Goal: Task Accomplishment & Management: Use online tool/utility

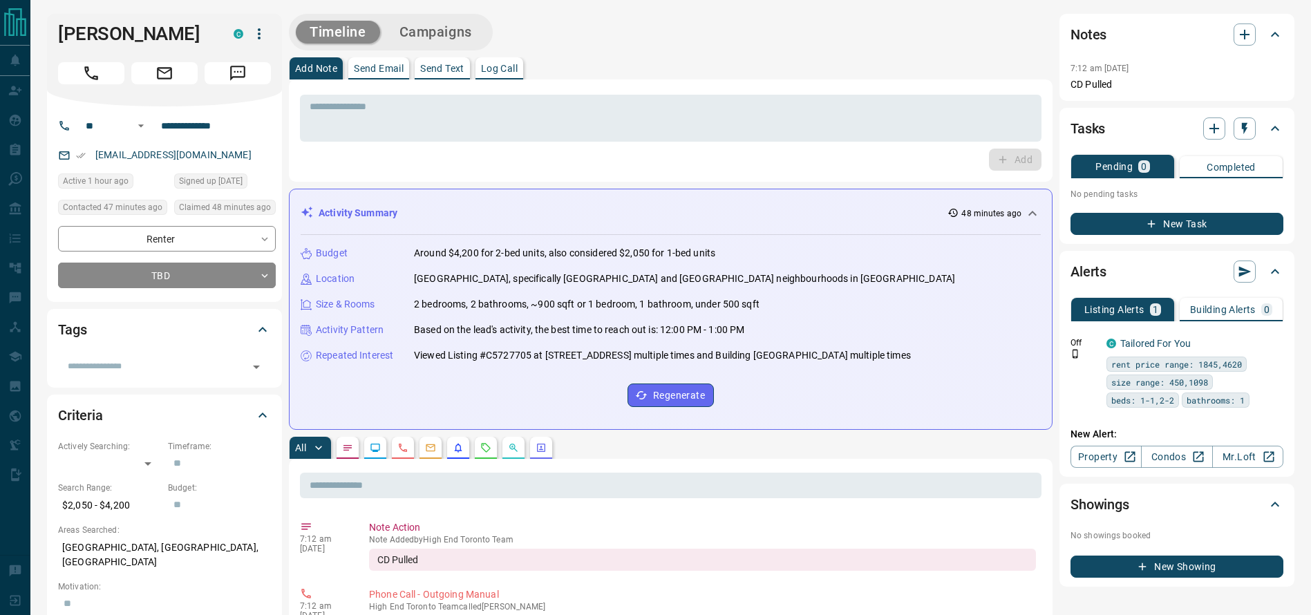
click at [87, 70] on icon "Call" at bounding box center [91, 73] width 18 height 18
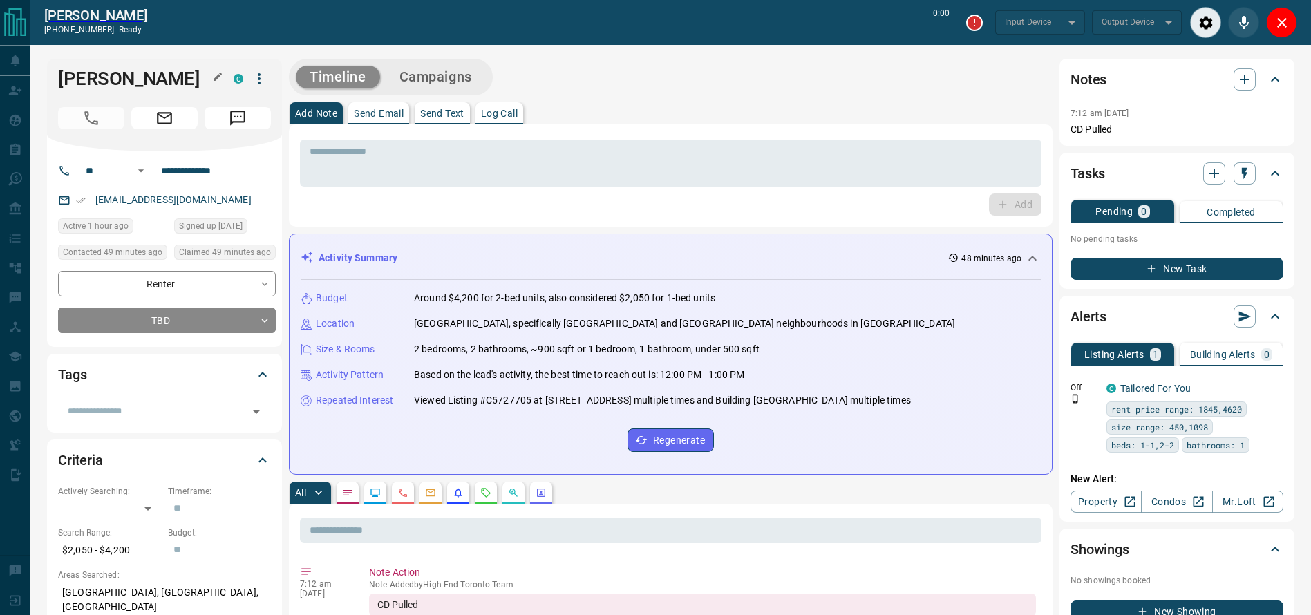
type input "*******"
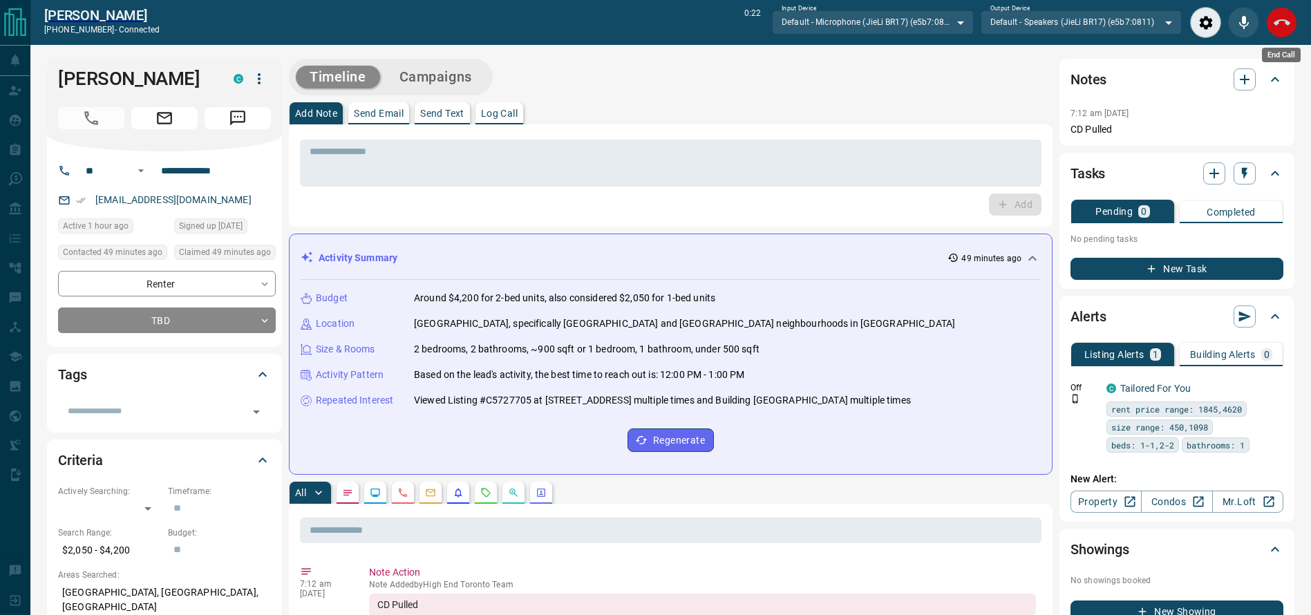
click at [1278, 24] on icon "End Call" at bounding box center [1281, 23] width 17 height 17
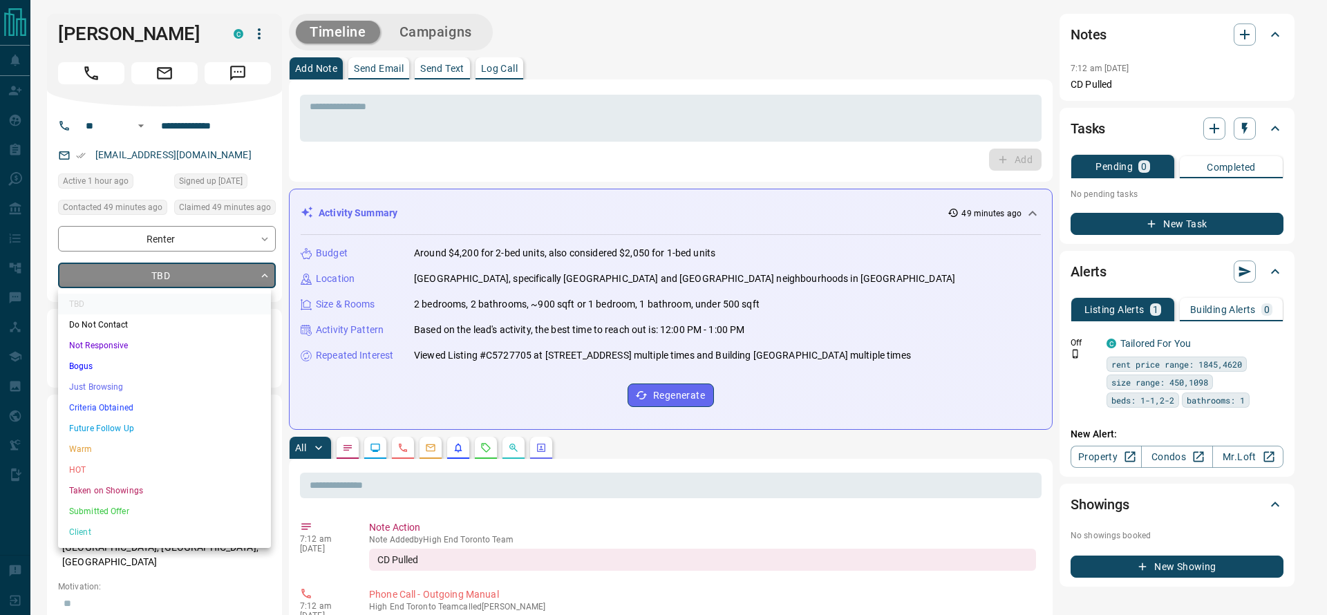
click at [123, 391] on li "Just Browsing" at bounding box center [164, 387] width 213 height 21
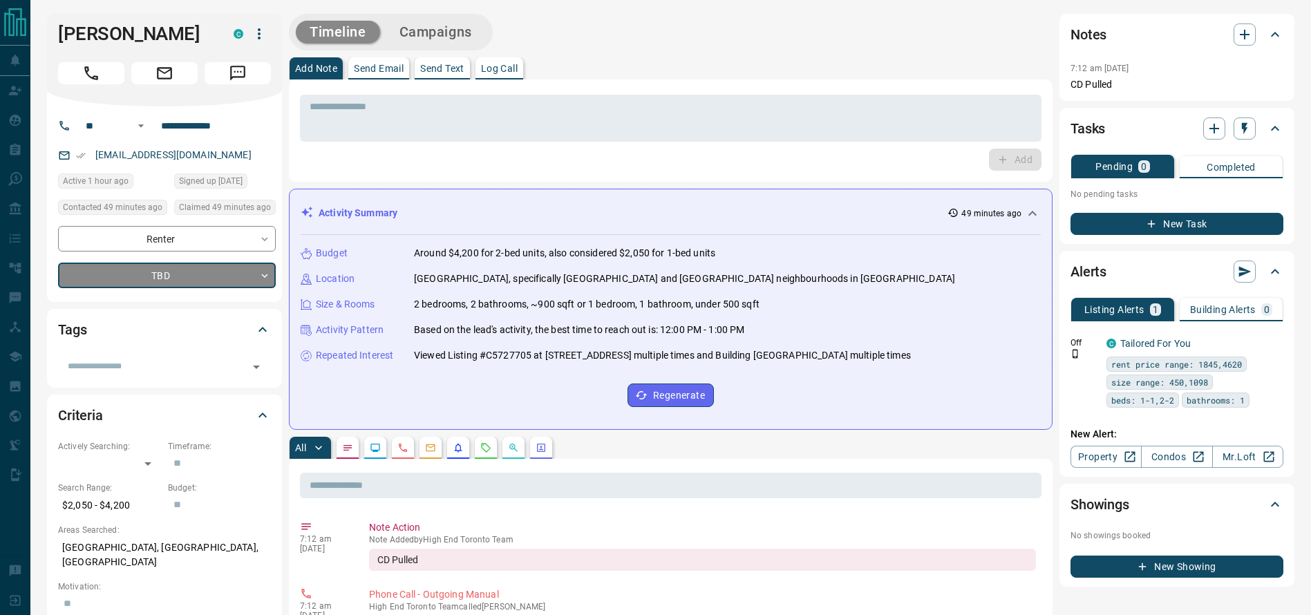
click at [802, 23] on div "Timeline Campaigns" at bounding box center [671, 32] width 764 height 37
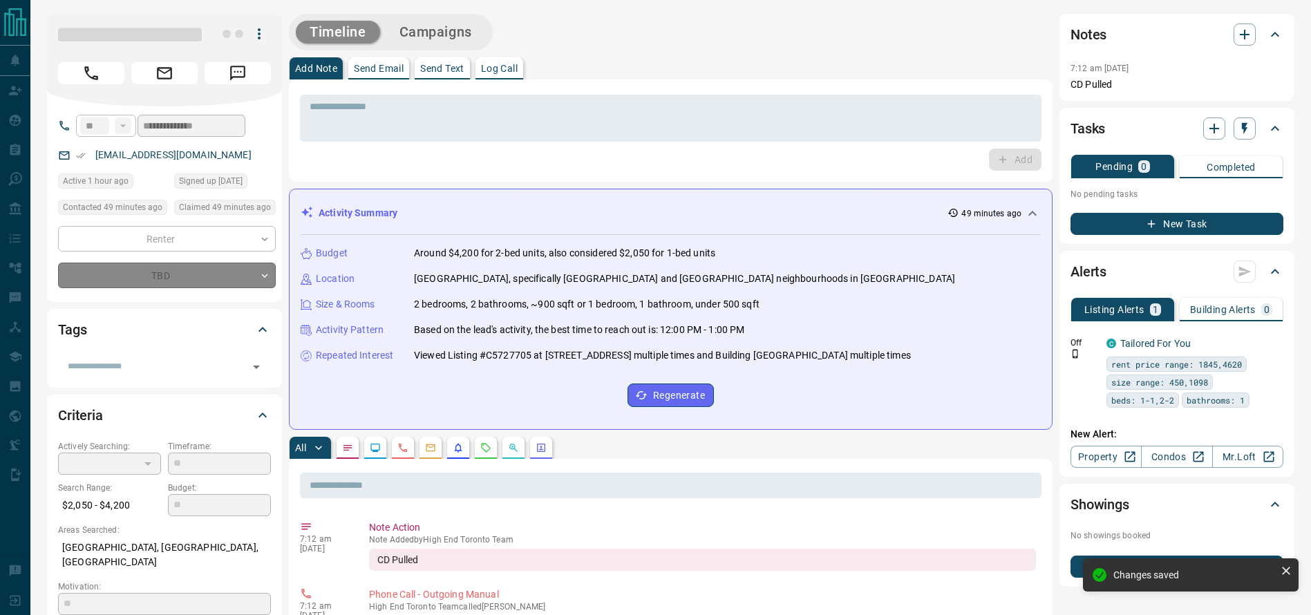
type input "*"
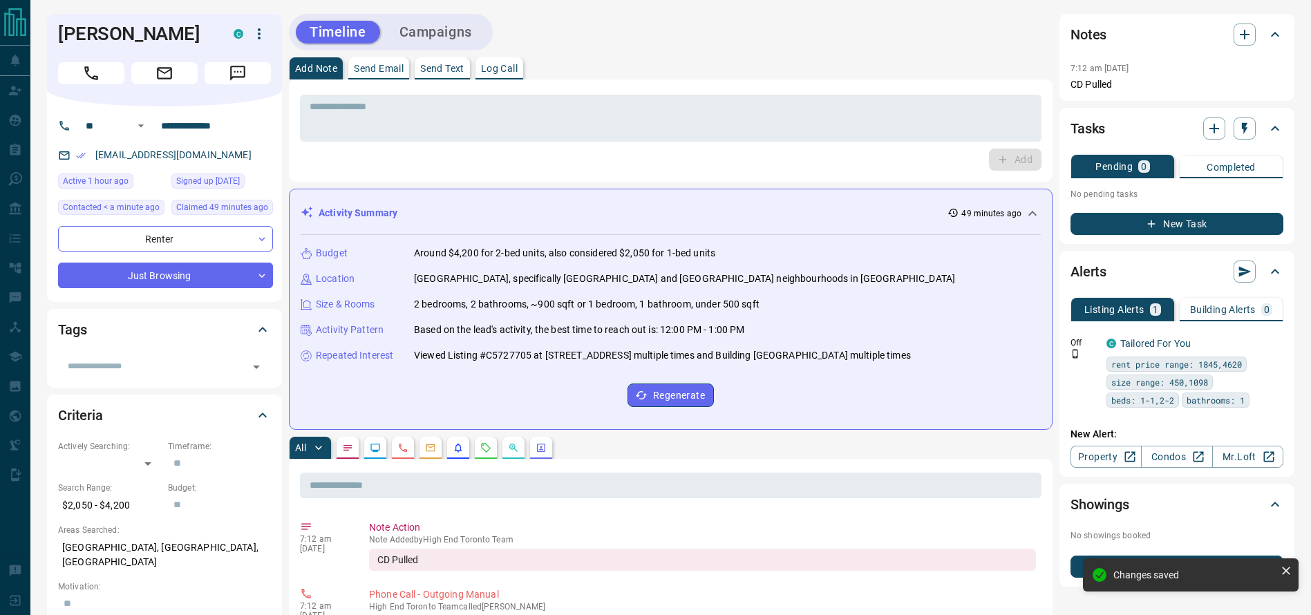
click at [795, 35] on div "Timeline Campaigns" at bounding box center [671, 32] width 764 height 37
click at [654, 59] on div "Add Note Send Email Send Text Log Call" at bounding box center [671, 68] width 764 height 22
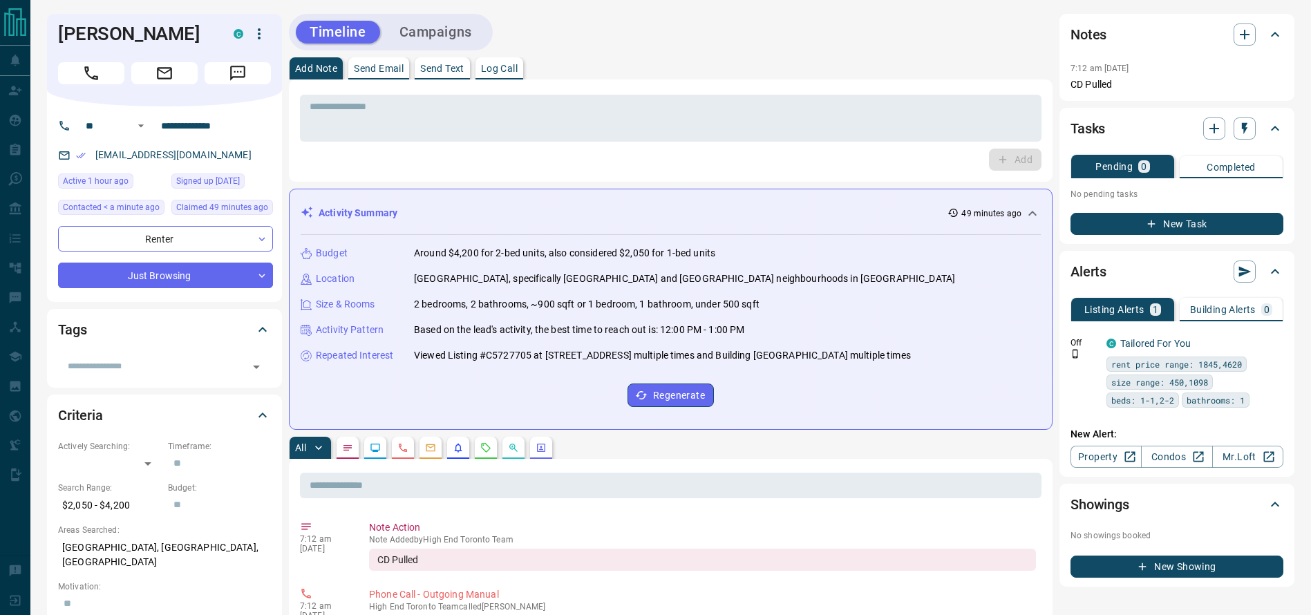
drag, startPoint x: 795, startPoint y: 95, endPoint x: 787, endPoint y: 91, distance: 9.3
click at [795, 95] on div "* ​" at bounding box center [670, 118] width 741 height 47
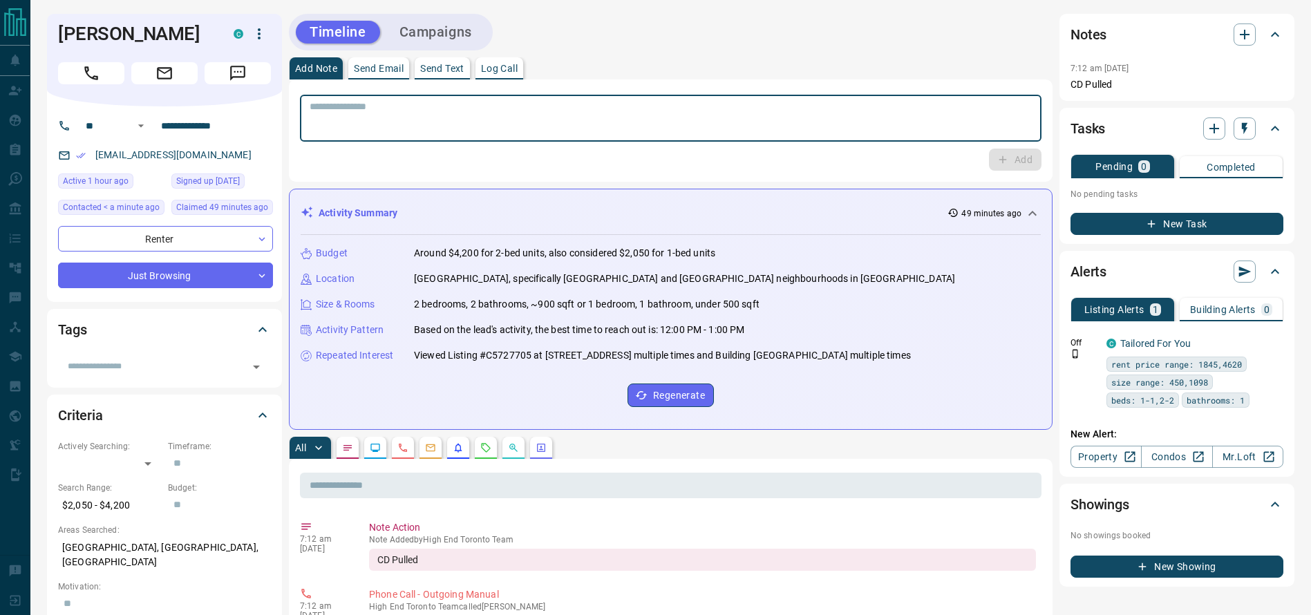
click at [770, 37] on div "Timeline Campaigns" at bounding box center [671, 32] width 764 height 37
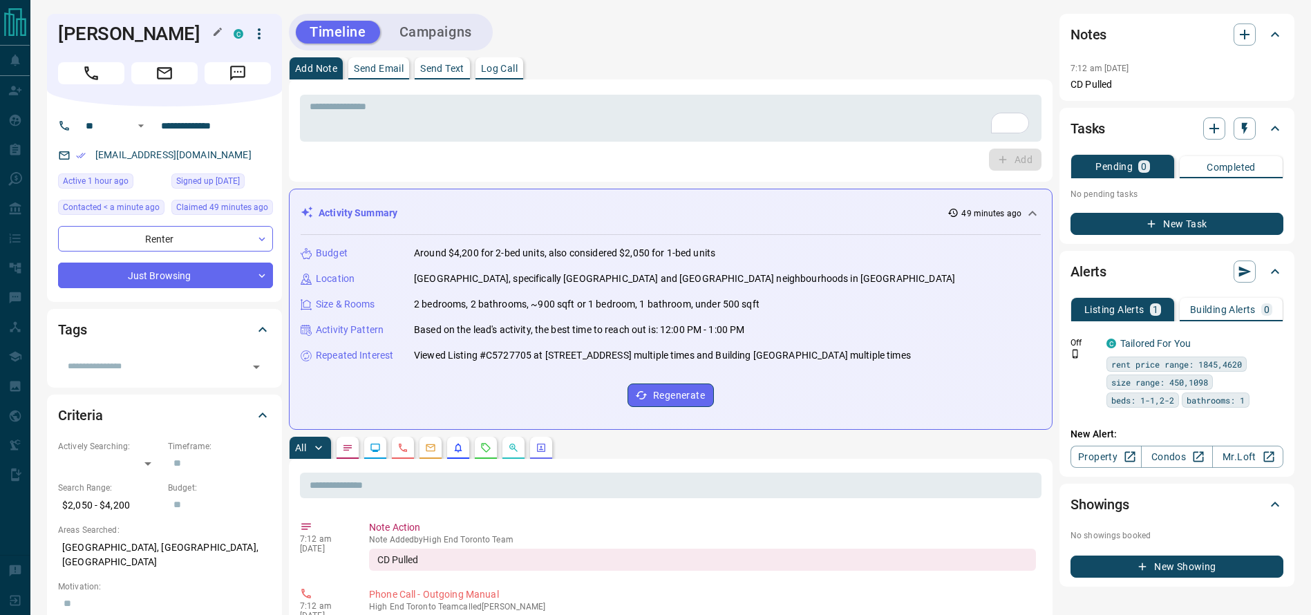
click at [138, 32] on h1 "[PERSON_NAME]" at bounding box center [135, 34] width 155 height 22
click at [683, 68] on div "Add Note Send Email Send Text Log Call" at bounding box center [671, 68] width 764 height 22
click at [578, 86] on div "* ​ Add" at bounding box center [671, 130] width 764 height 102
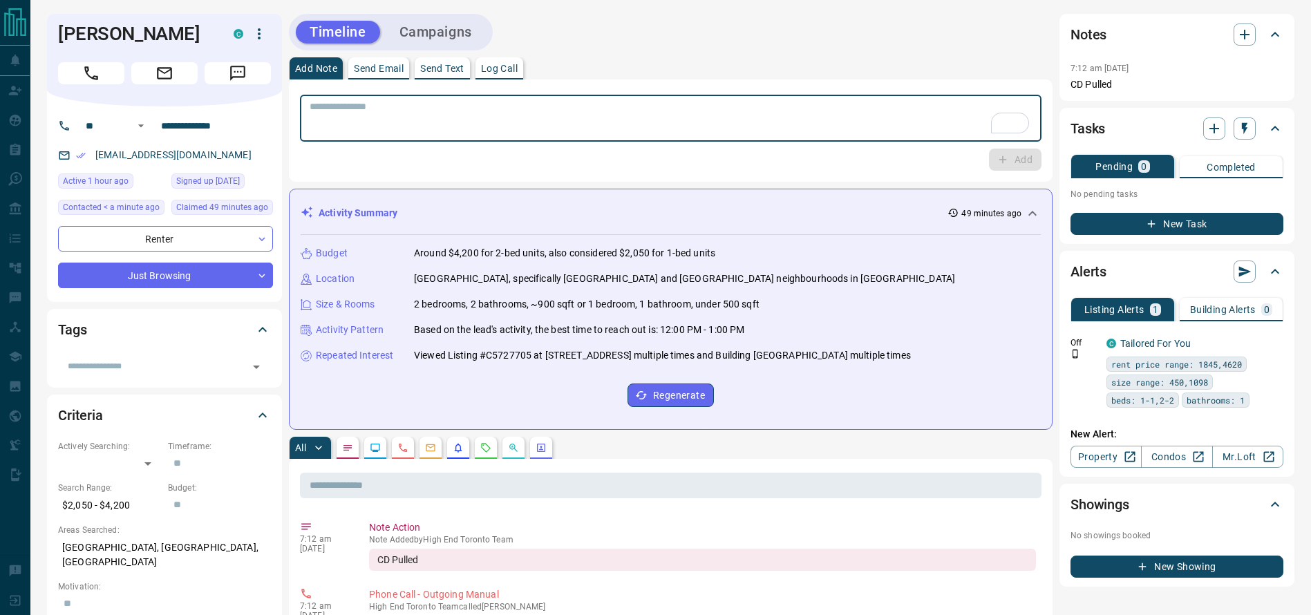
drag, startPoint x: 557, startPoint y: 124, endPoint x: 547, endPoint y: 142, distance: 20.4
click at [547, 142] on div "* ​ Add" at bounding box center [670, 131] width 741 height 80
click at [543, 109] on textarea "To enrich screen reader interactions, please activate Accessibility in Grammarl…" at bounding box center [671, 118] width 722 height 35
type textarea "**********"
click at [1012, 156] on button "Add" at bounding box center [1015, 160] width 53 height 22
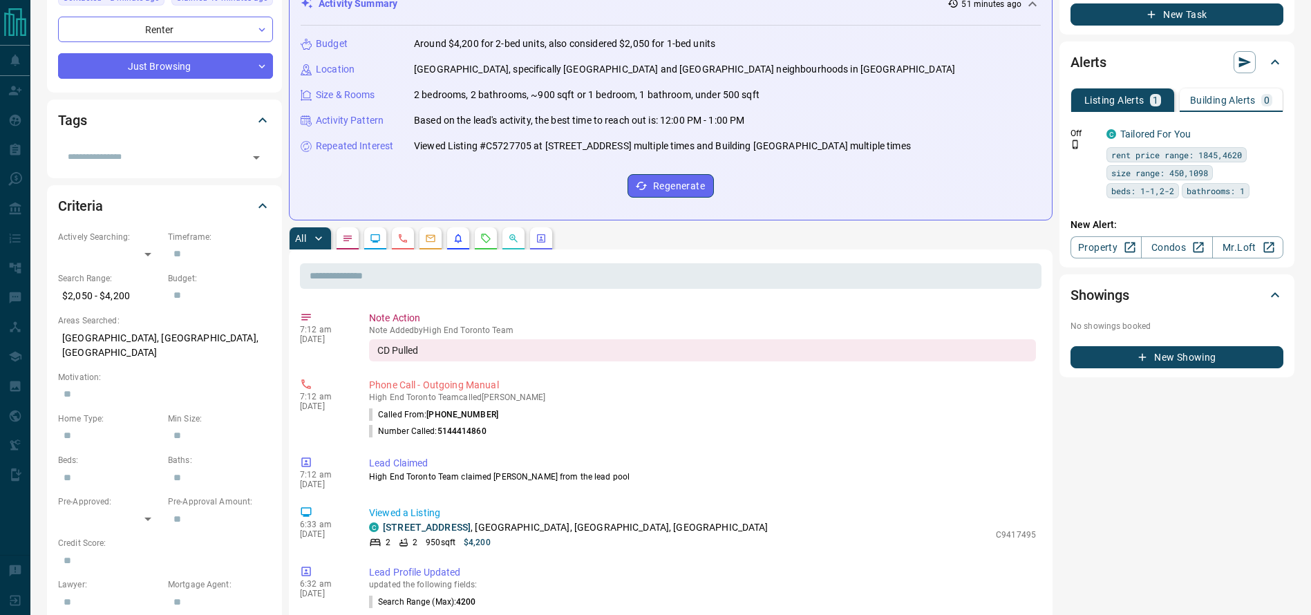
scroll to position [216, 0]
